Goal: Task Accomplishment & Management: Manage account settings

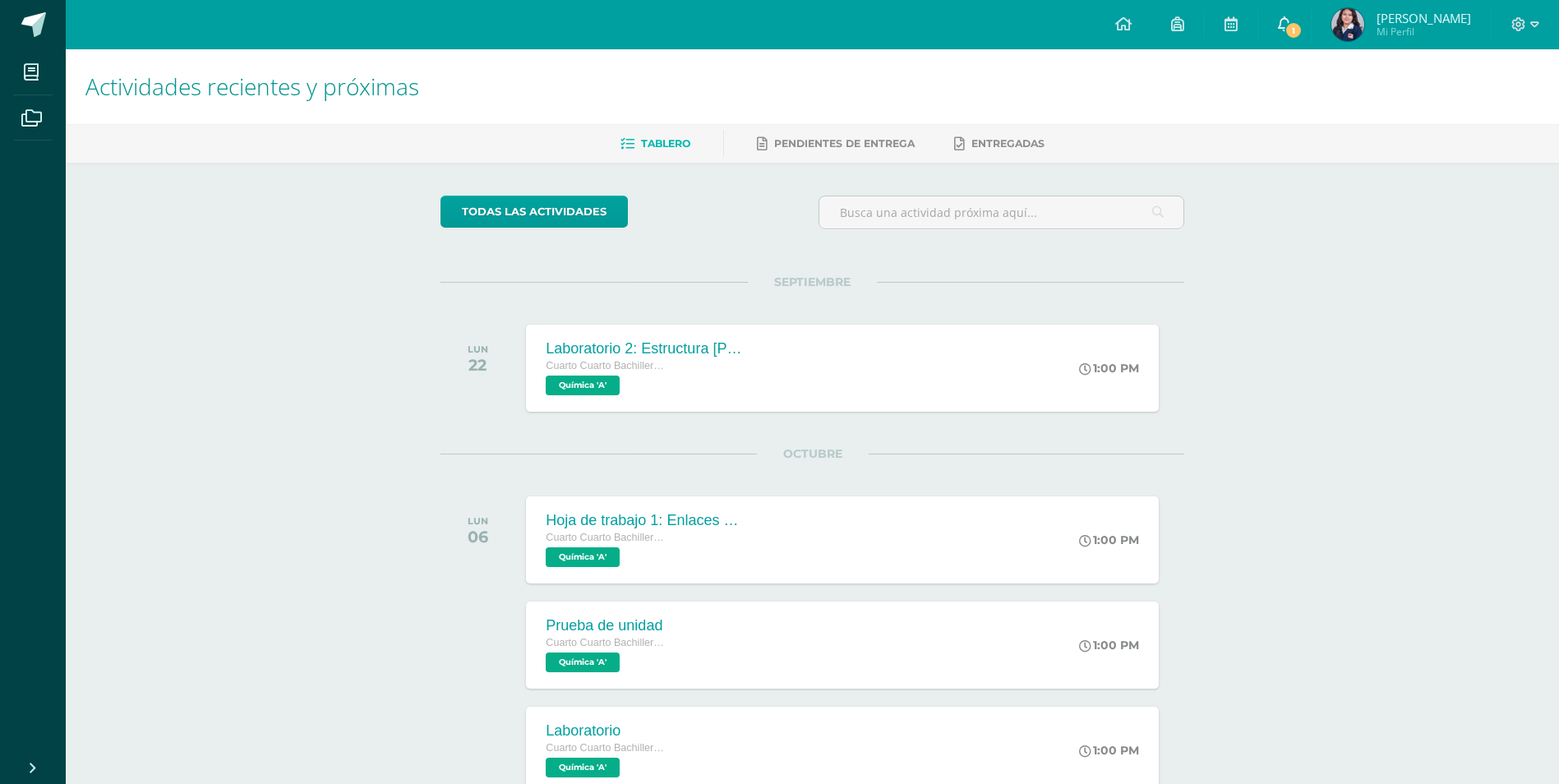
click at [1288, 31] on span "1" at bounding box center [1293, 30] width 18 height 18
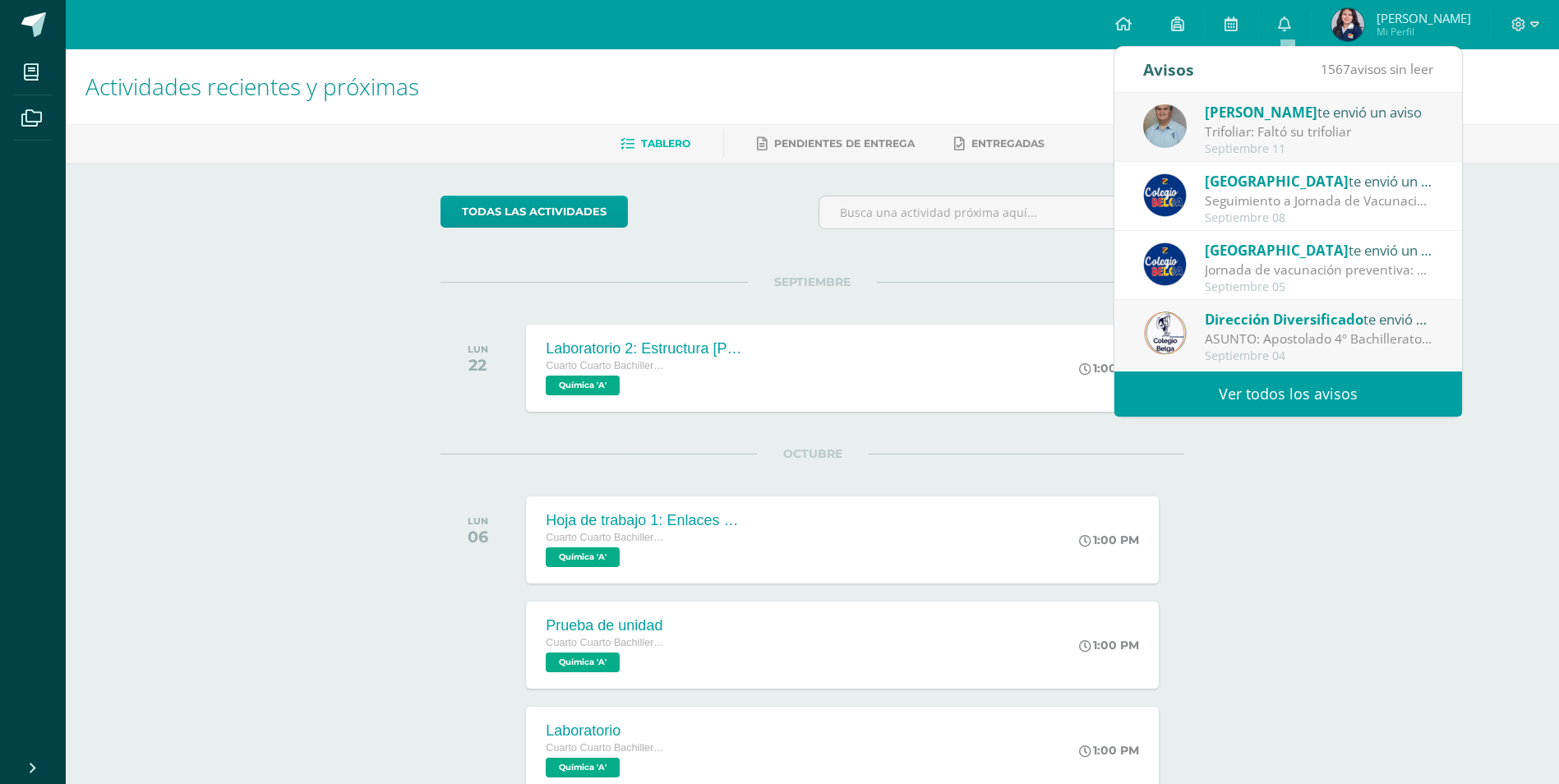
click at [1250, 128] on div "Trifoliar: Faltó su trifoliar" at bounding box center [1319, 132] width 228 height 19
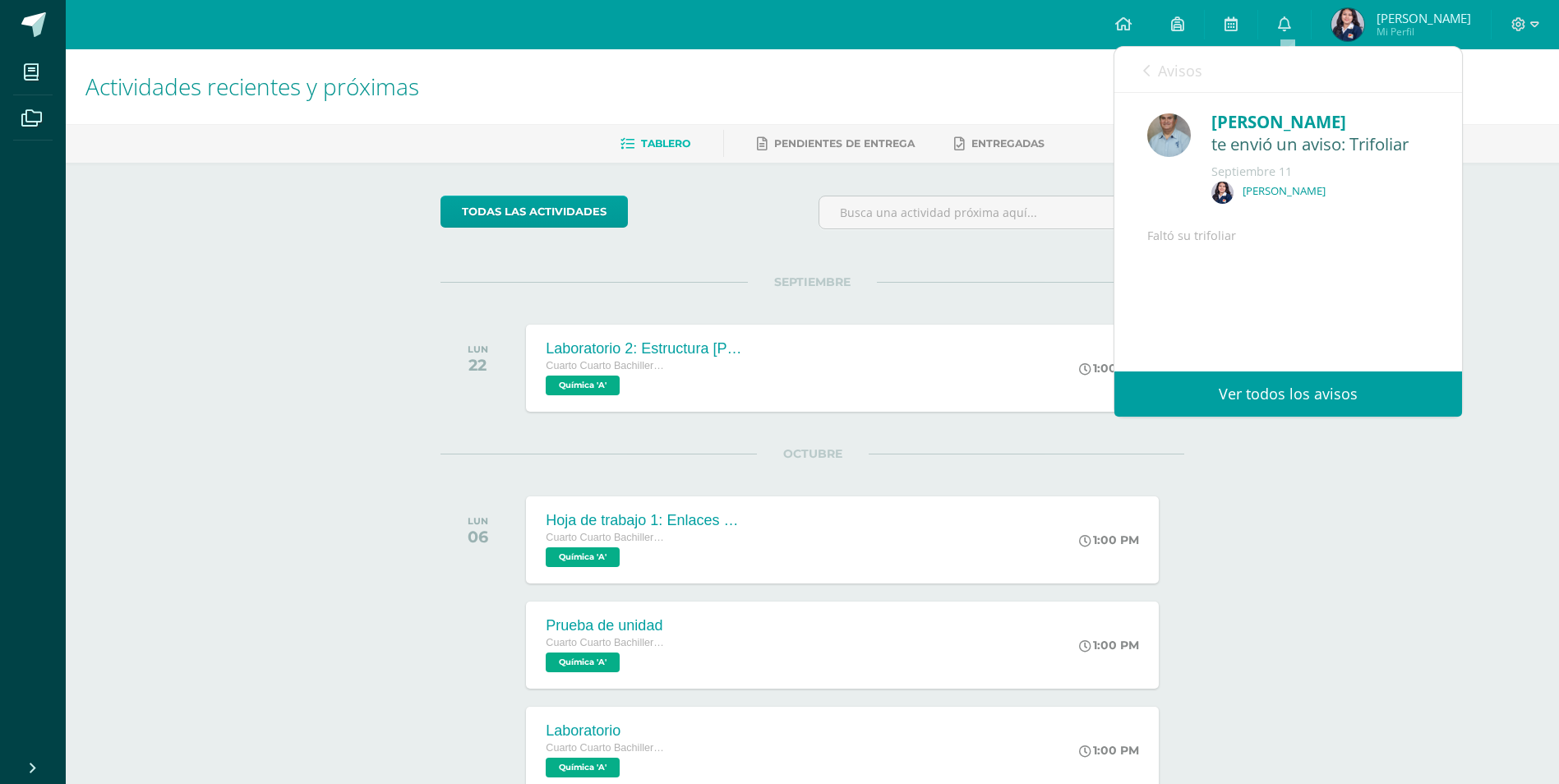
click at [1160, 68] on span "Avisos" at bounding box center [1180, 71] width 44 height 20
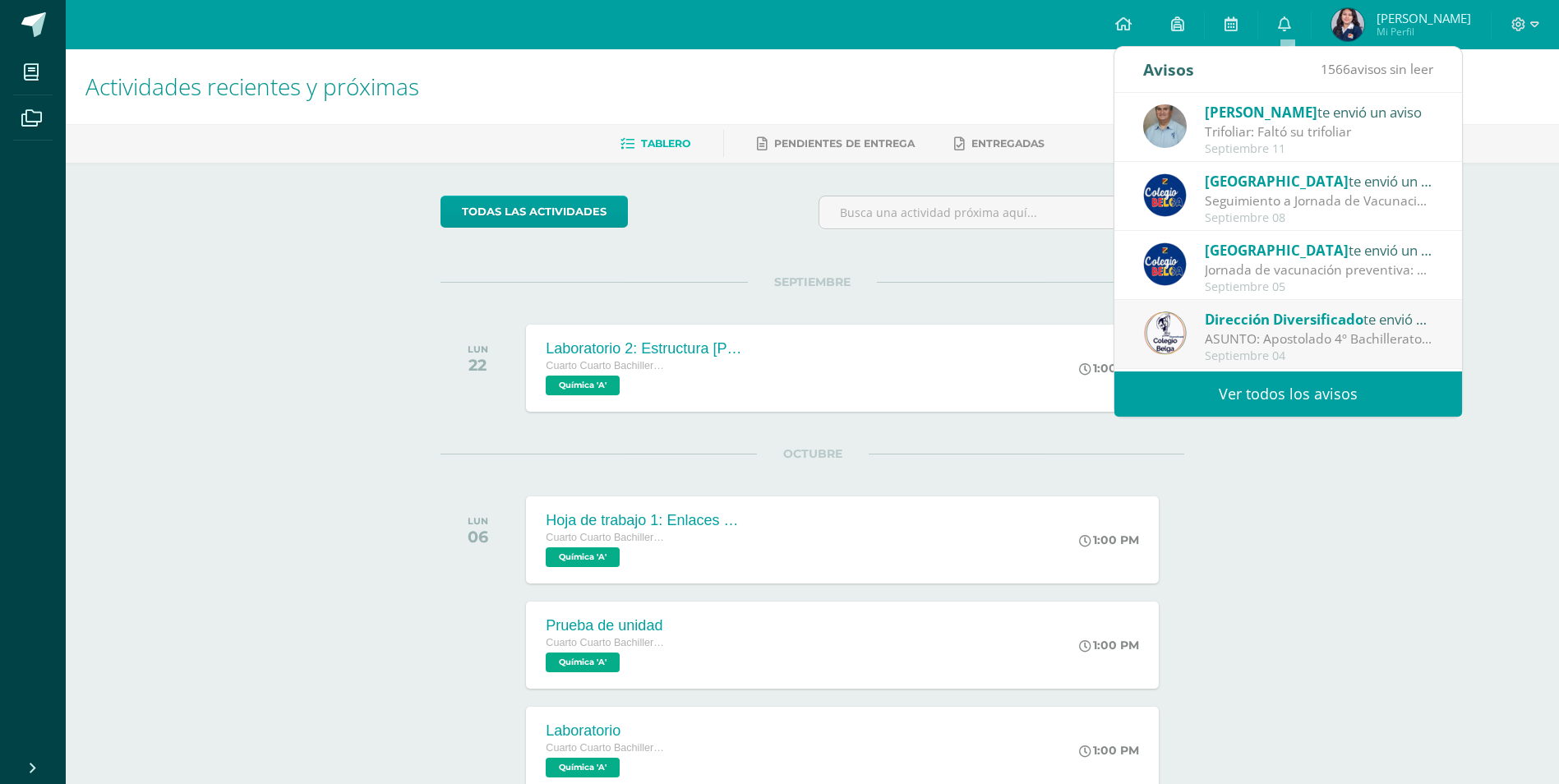
click at [1523, 199] on div "Actividades recientes y próximas Tablero Pendientes de entrega Entregadas todas…" at bounding box center [812, 554] width 1494 height 1010
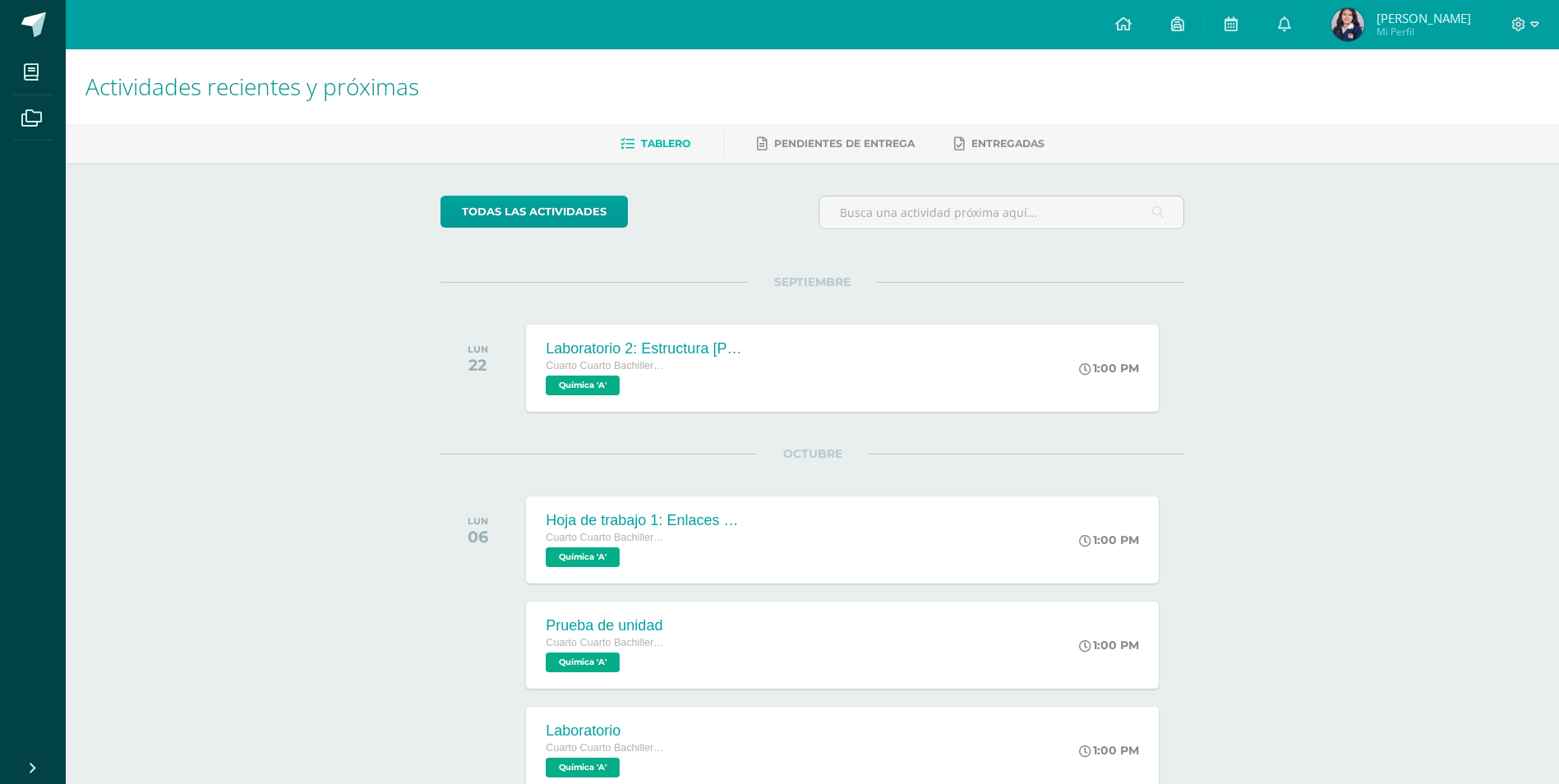
click at [1356, 22] on img at bounding box center [1348, 25] width 33 height 33
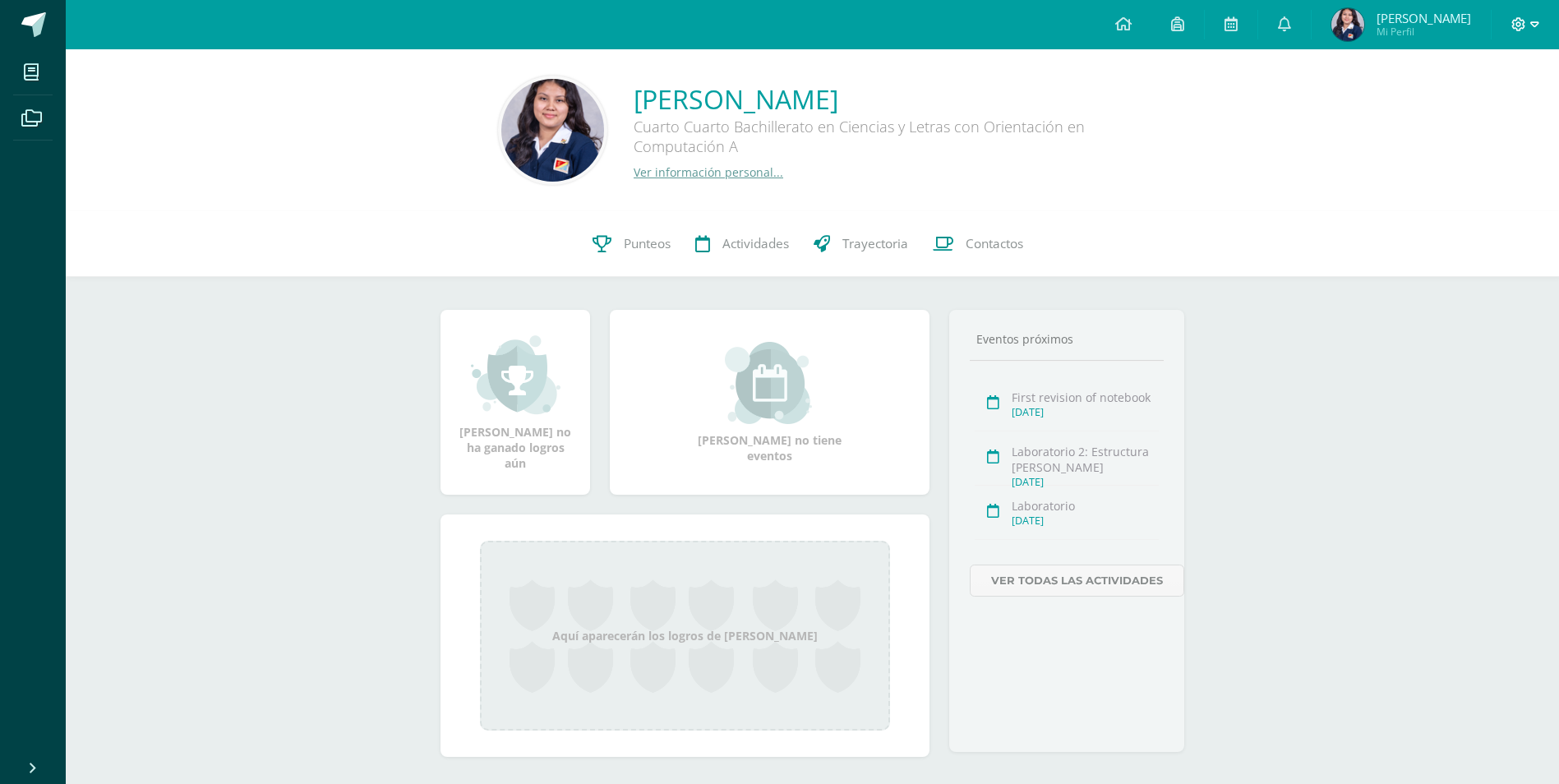
click at [1516, 21] on icon at bounding box center [1519, 24] width 14 height 14
click at [1494, 87] on span "Configuración" at bounding box center [1483, 88] width 77 height 16
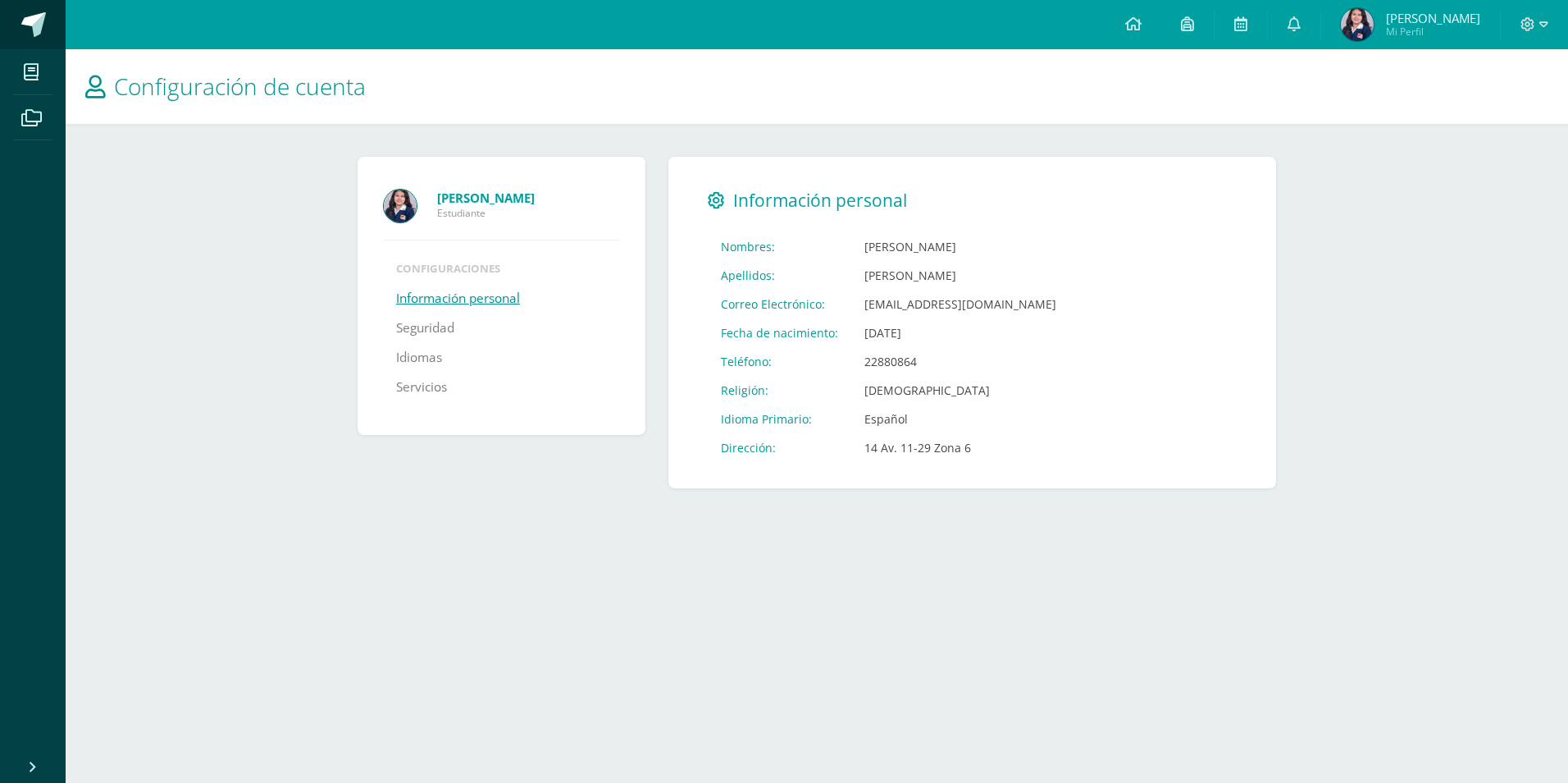
click at [16, 13] on link at bounding box center [33, 24] width 65 height 49
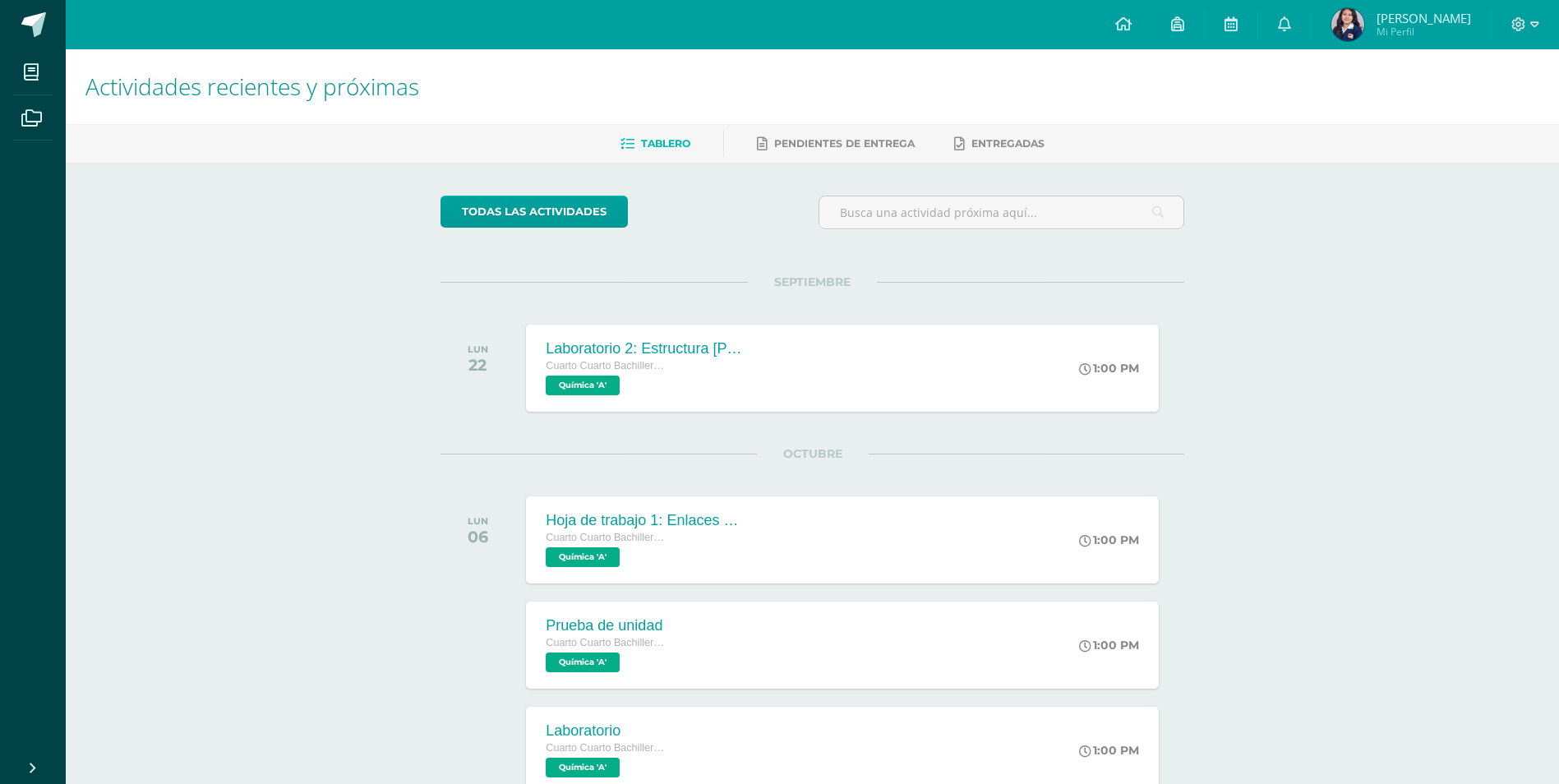
click at [1327, 238] on div "Actividades recientes y próximas Tablero Pendientes de entrega Entregadas todas…" at bounding box center [812, 554] width 1494 height 1010
click at [1383, 12] on span "Andrea Lourdes" at bounding box center [1424, 17] width 95 height 16
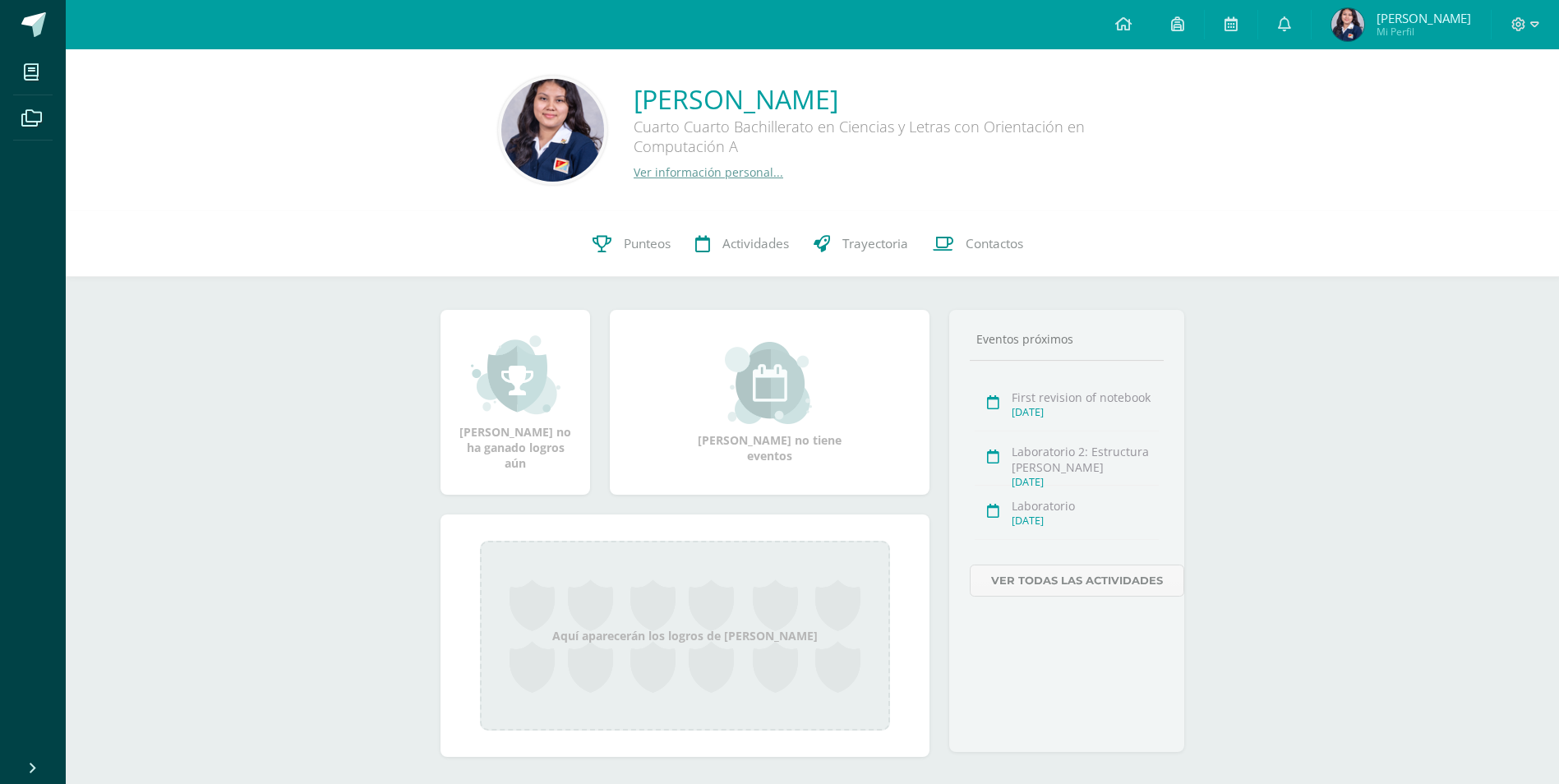
click at [1525, 24] on icon at bounding box center [1518, 24] width 15 height 15
click at [1461, 115] on span "Cerrar sesión" at bounding box center [1482, 112] width 74 height 16
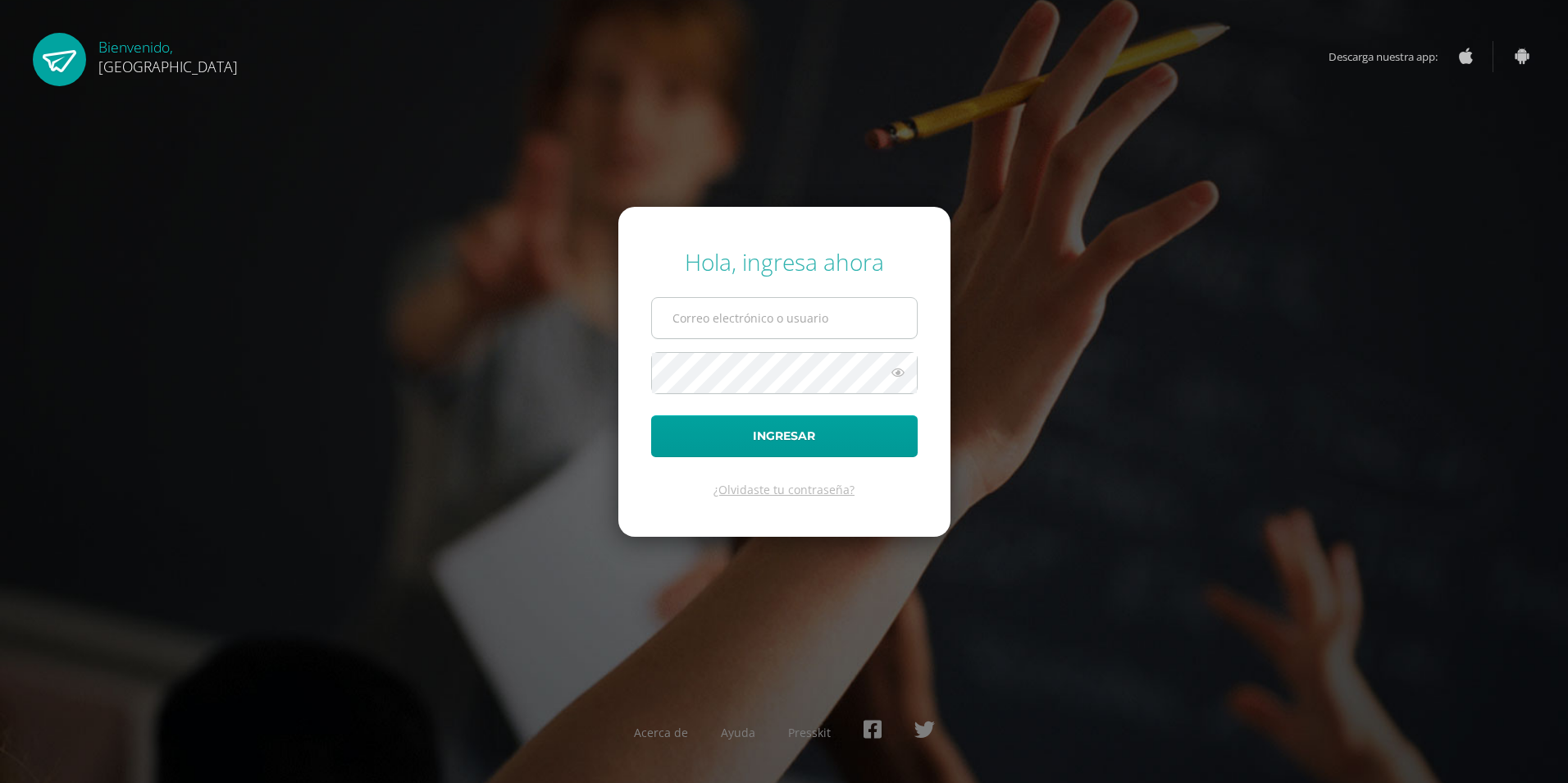
type input "2019237@colegiobelga.edu.gt"
drag, startPoint x: 874, startPoint y: 319, endPoint x: 647, endPoint y: 329, distance: 227.2
click at [647, 329] on form "Hola, ingresa ahora 2019237@colegiobelga.edu.gt Ingresar ¿Olvidaste tu contrase…" at bounding box center [784, 371] width 332 height 330
click at [824, 325] on input "text" at bounding box center [784, 318] width 265 height 40
paste input "irisgarciaguevara@gmail.com"
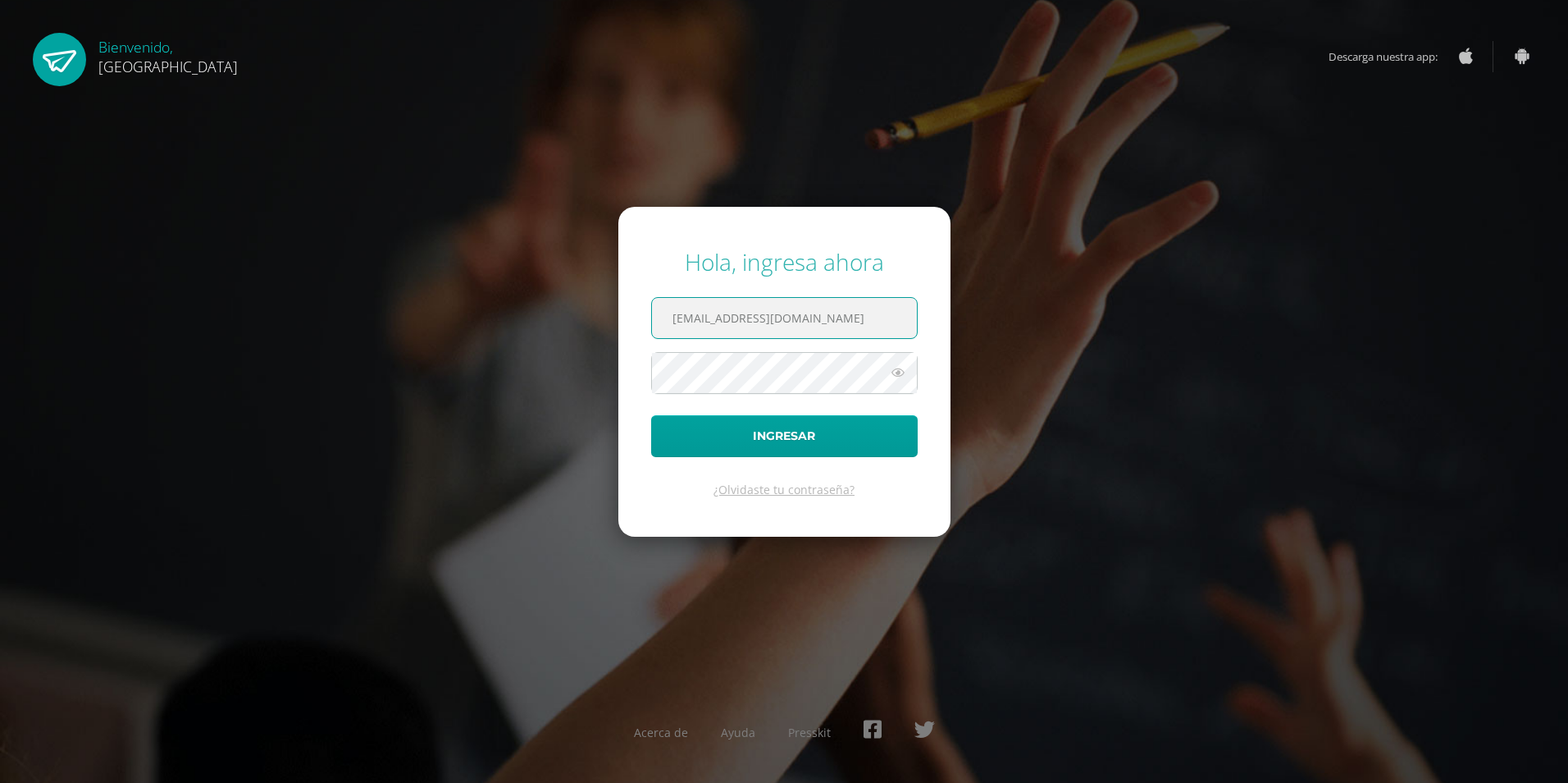
type input "irisgarciaguevara@gmail.com"
click at [572, 375] on div "Hola, ingresa ahora irisgarciaguevara@gmail.com Ingresar ¿Olvidaste tu contrase…" at bounding box center [784, 392] width 1058 height 317
click at [555, 472] on div "Hola, ingresa ahora irisgarciaguevara@gmail.com Ingresar ¿Olvidaste tu contrase…" at bounding box center [784, 392] width 1058 height 317
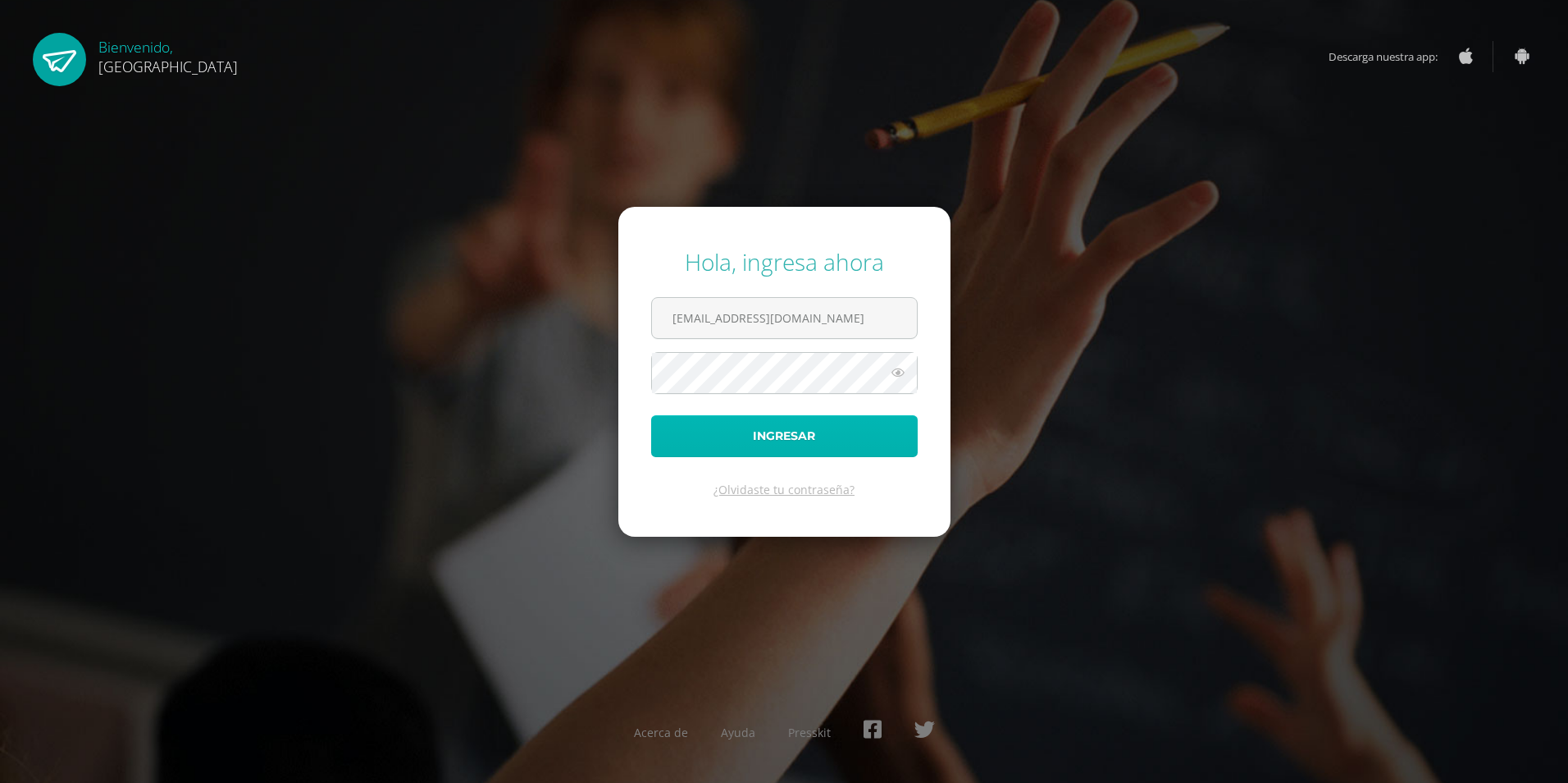
click at [679, 433] on button "Ingresar" at bounding box center [784, 436] width 267 height 42
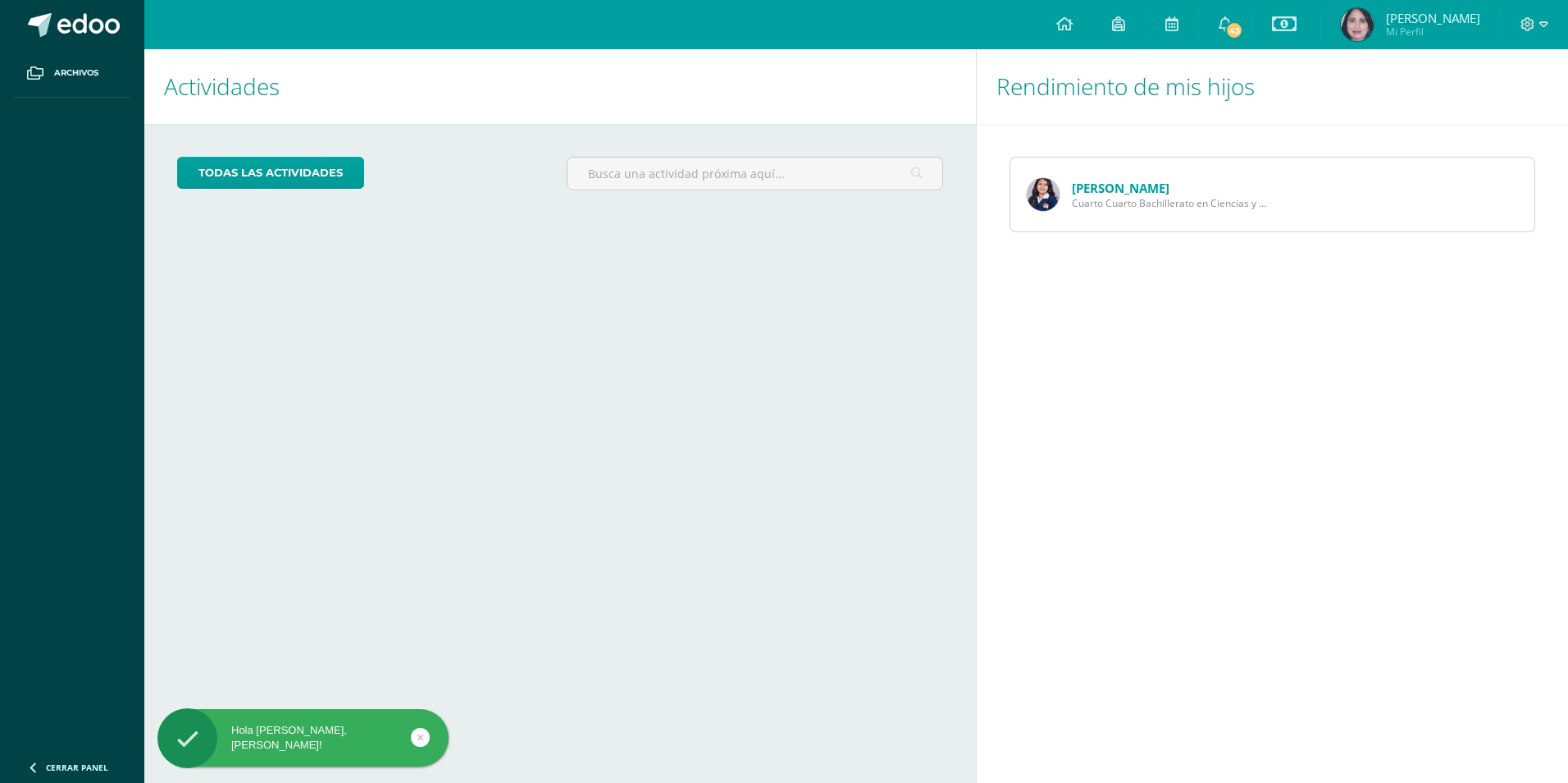
drag, startPoint x: 881, startPoint y: 263, endPoint x: 878, endPoint y: 256, distance: 7.6
click at [880, 262] on div "Actividades Mis hijos todas las Actividades No tienes actividades Échale un vis…" at bounding box center [556, 416] width 839 height 734
click at [902, 229] on div "todas las Actividades No tienes actividades Échale un vistazo a los demás perío…" at bounding box center [560, 180] width 832 height 113
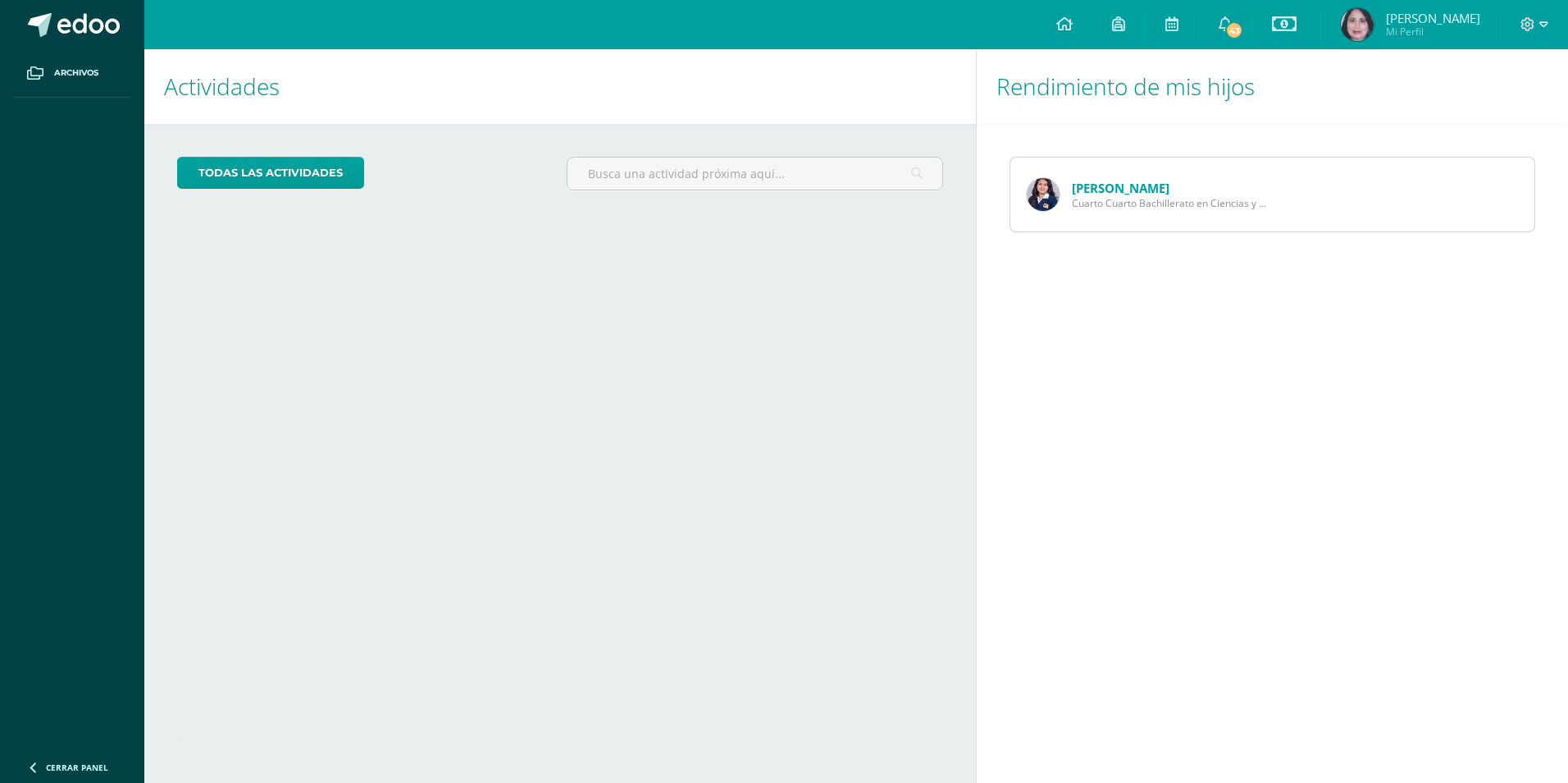
click at [1232, 104] on h1 "Rendimiento de mis hijos" at bounding box center [1273, 86] width 552 height 75
click at [1244, 31] on span "43" at bounding box center [1234, 30] width 18 height 18
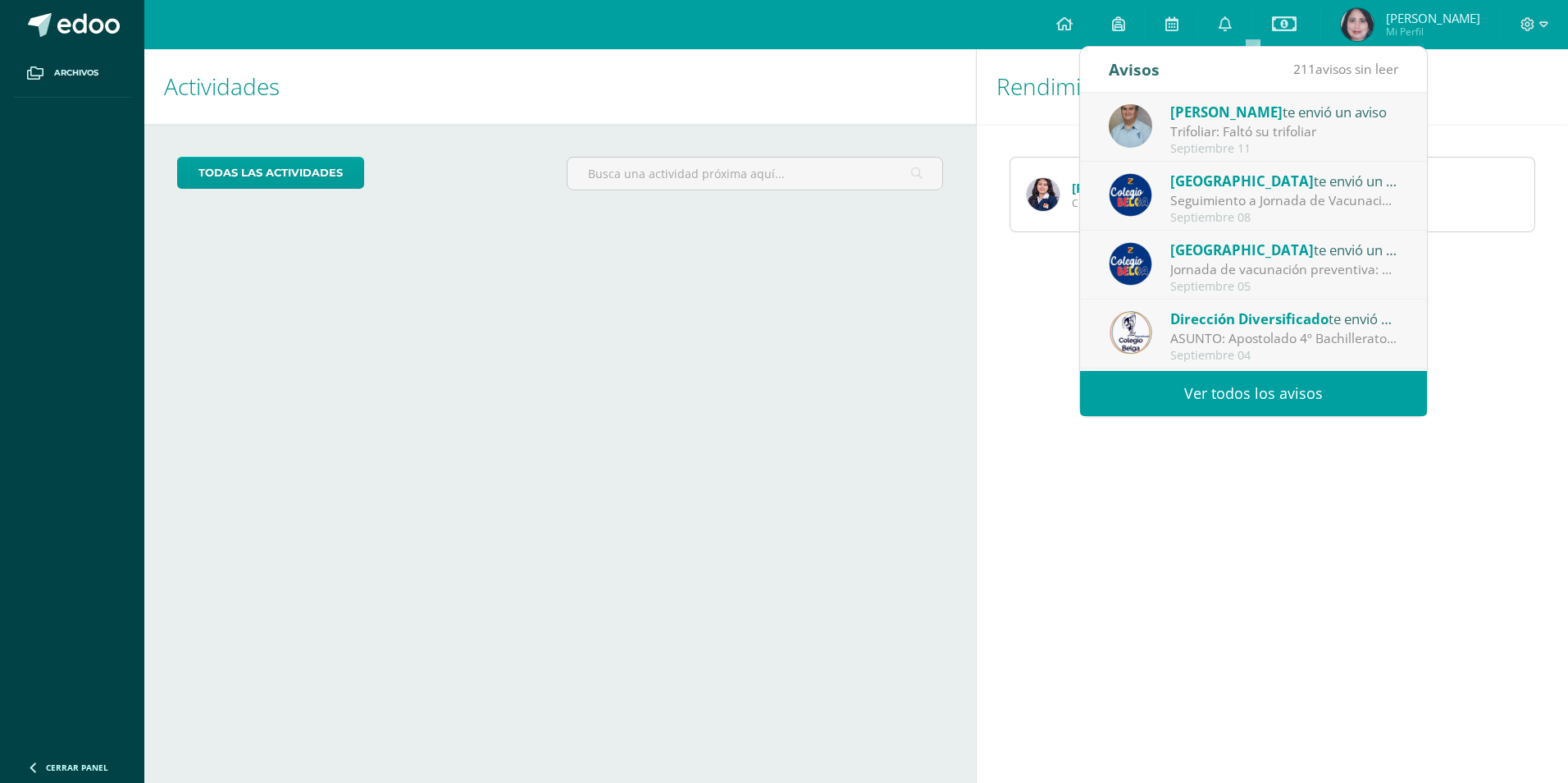
click at [1262, 129] on div "Trifoliar: Faltó su trifoliar" at bounding box center [1284, 132] width 228 height 19
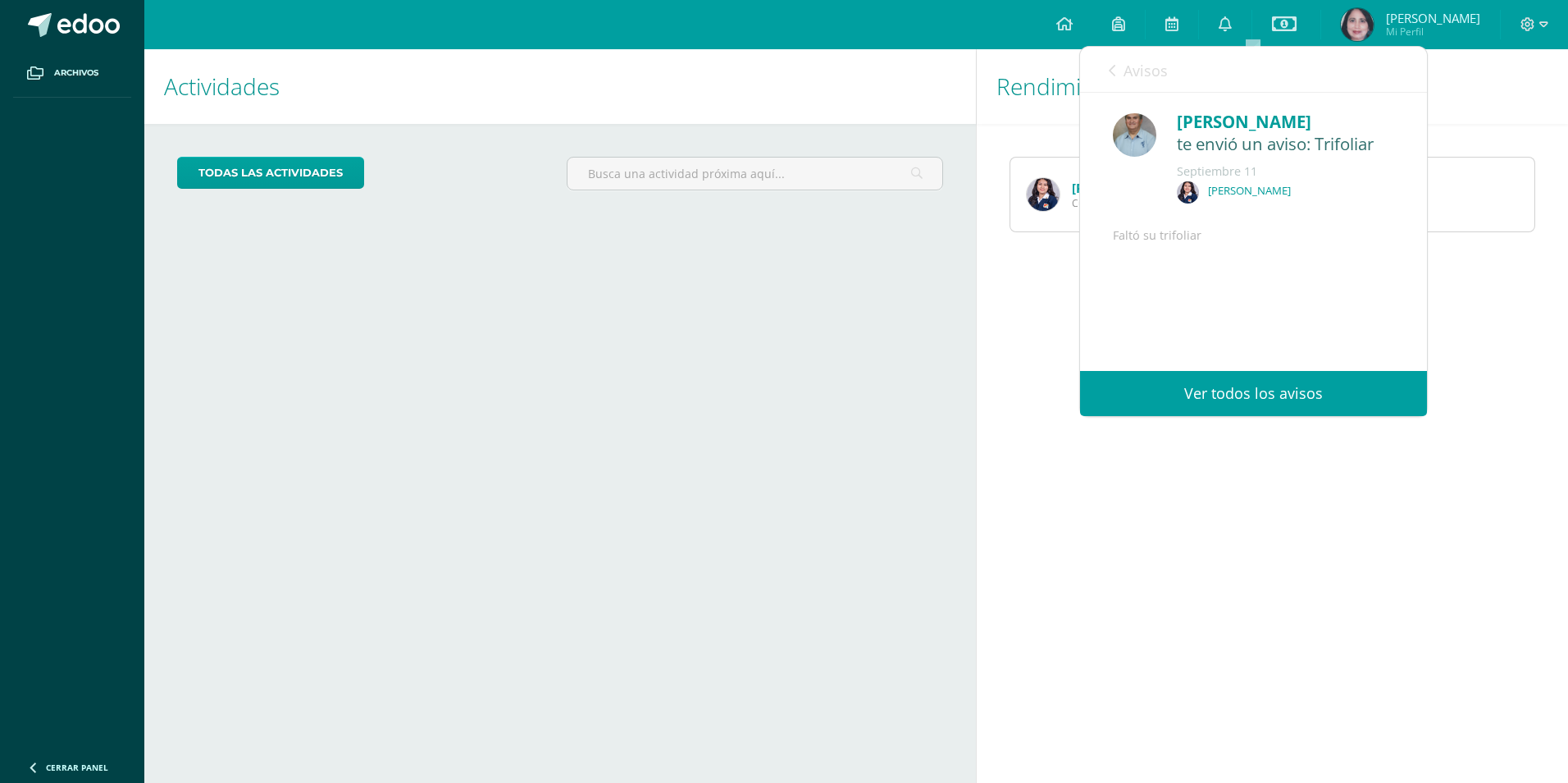
click at [1171, 77] on div "Avisos 210 avisos sin leer Avisos" at bounding box center [1253, 69] width 347 height 46
click at [1132, 60] on link "Avisos" at bounding box center [1138, 70] width 59 height 46
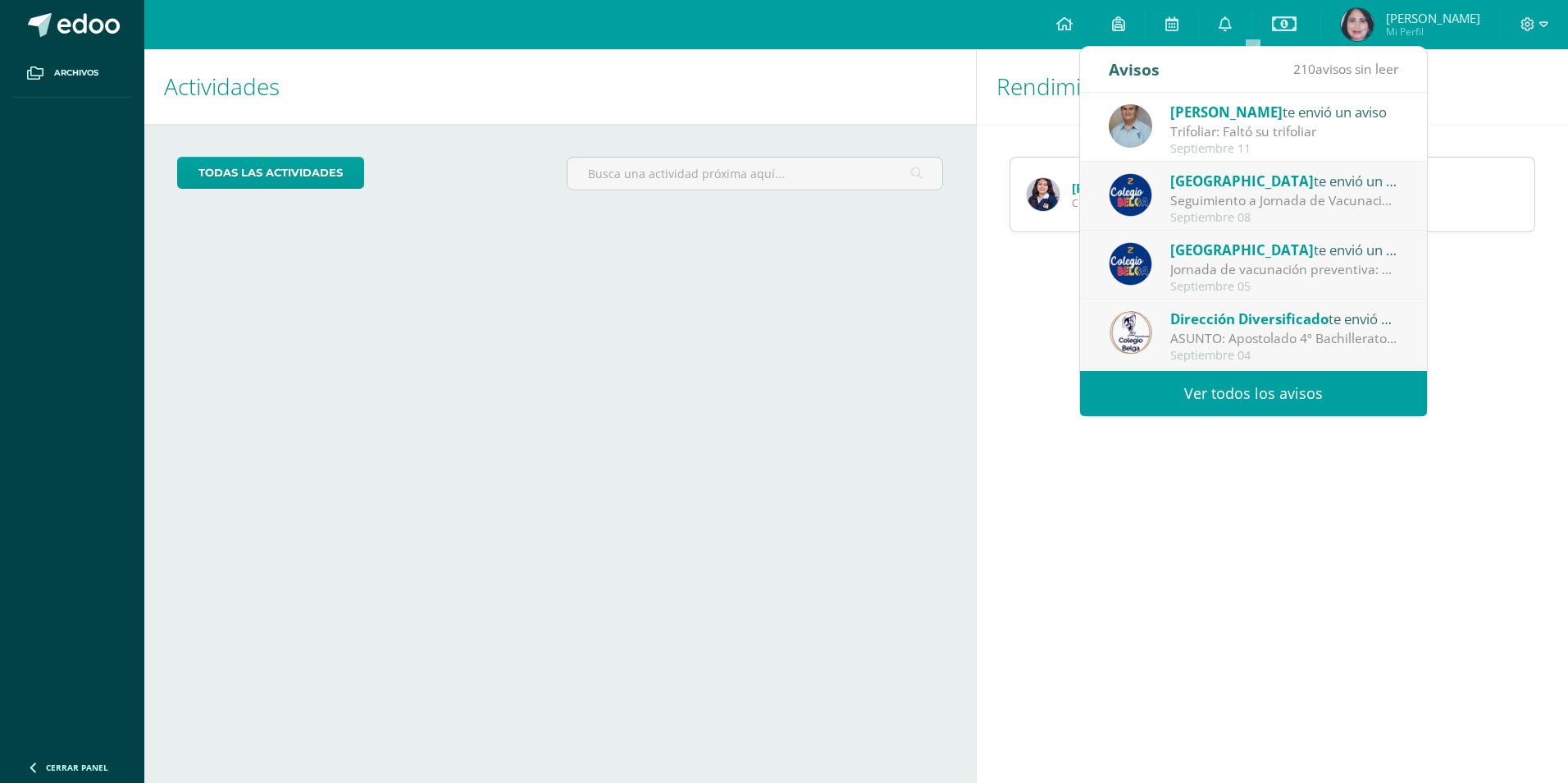
click at [822, 206] on div "todas las Actividades No tienes actividades Échale un vistazo a los demás perío…" at bounding box center [560, 180] width 832 height 113
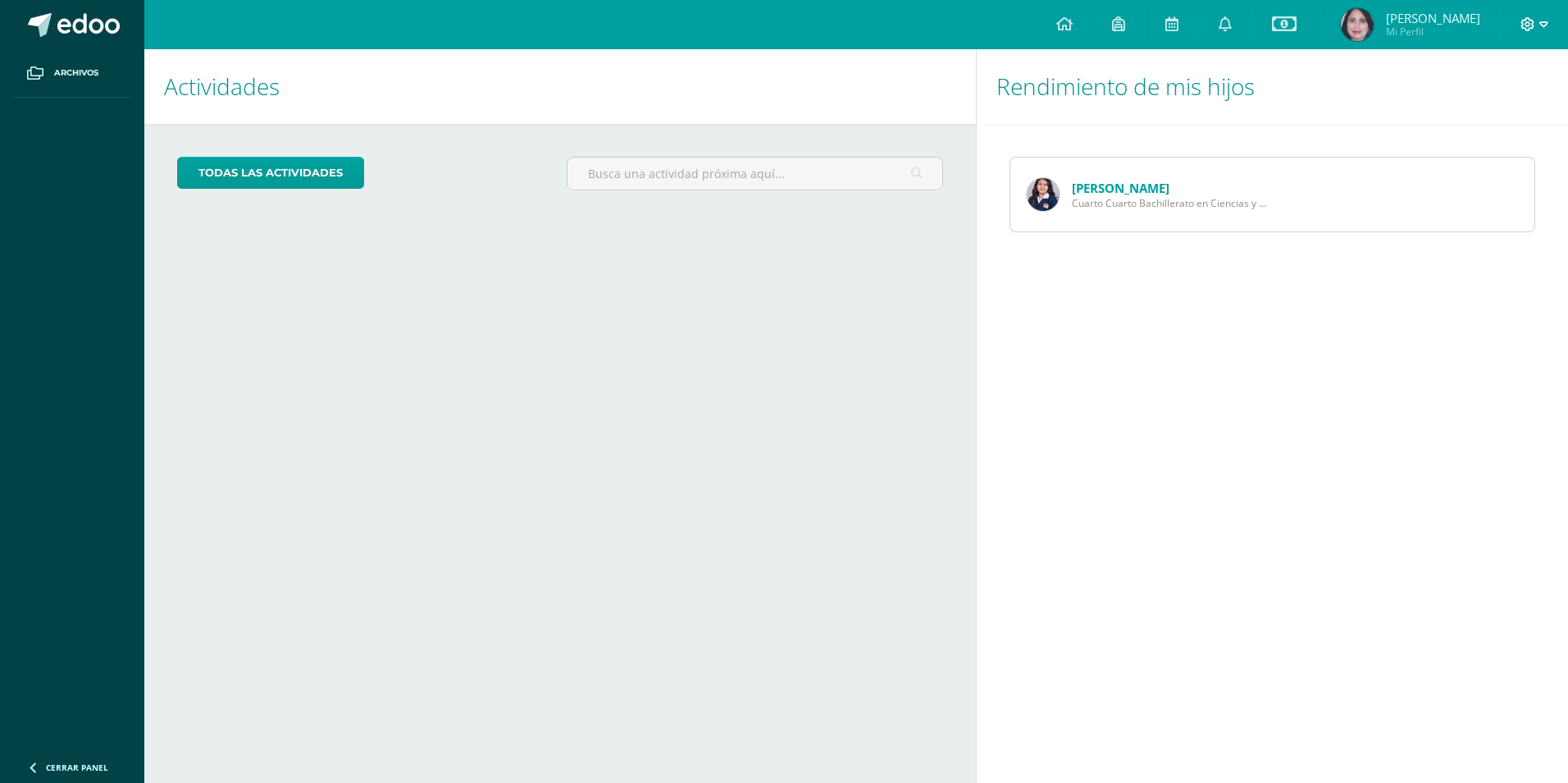
click at [1521, 17] on icon at bounding box center [1528, 24] width 15 height 15
click at [1485, 114] on span "Cerrar sesión" at bounding box center [1493, 112] width 74 height 15
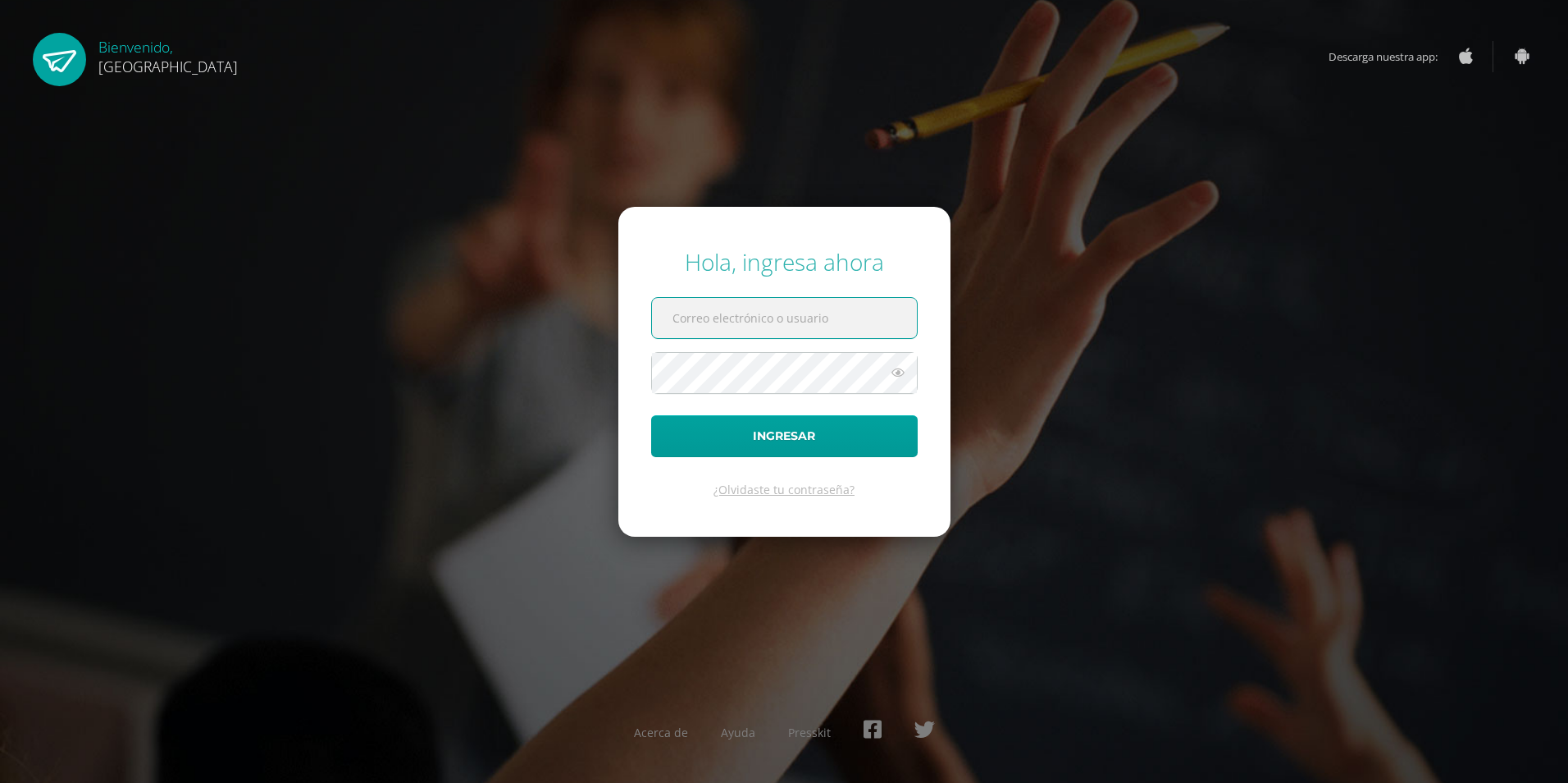
type input "irisgarciaguevara@gmail.com"
drag, startPoint x: 859, startPoint y: 310, endPoint x: 575, endPoint y: 322, distance: 284.3
click at [570, 327] on div "Hola, ingresa ahora irisgarciaguevara@gmail.com Ingresar ¿Olvidaste tu contrase…" at bounding box center [784, 392] width 1058 height 317
type input "2019237@colegiobelga.edu.gt"
click at [526, 377] on div "Hola, ingresa ahora 2019237@colegiobelga.edu.gt Ingresar ¿Olvidaste tu contrase…" at bounding box center [784, 392] width 1058 height 317
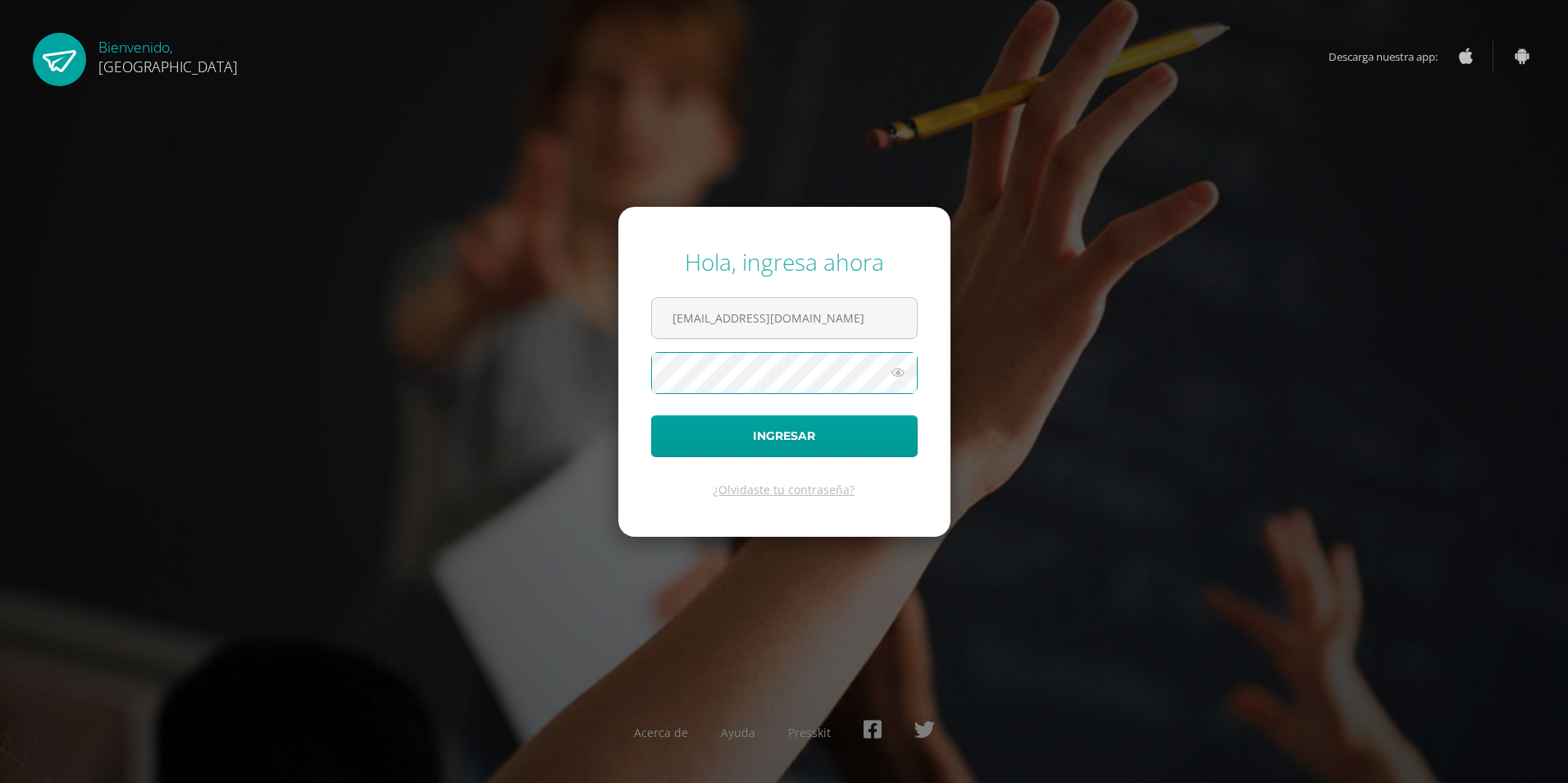
click at [627, 327] on form "Hola, ingresa ahora 2019237@colegiobelga.edu.gt Ingresar ¿Olvidaste tu contrase…" at bounding box center [784, 371] width 332 height 330
click at [732, 443] on button "Ingresar" at bounding box center [784, 436] width 267 height 42
